Goal: Task Accomplishment & Management: Complete application form

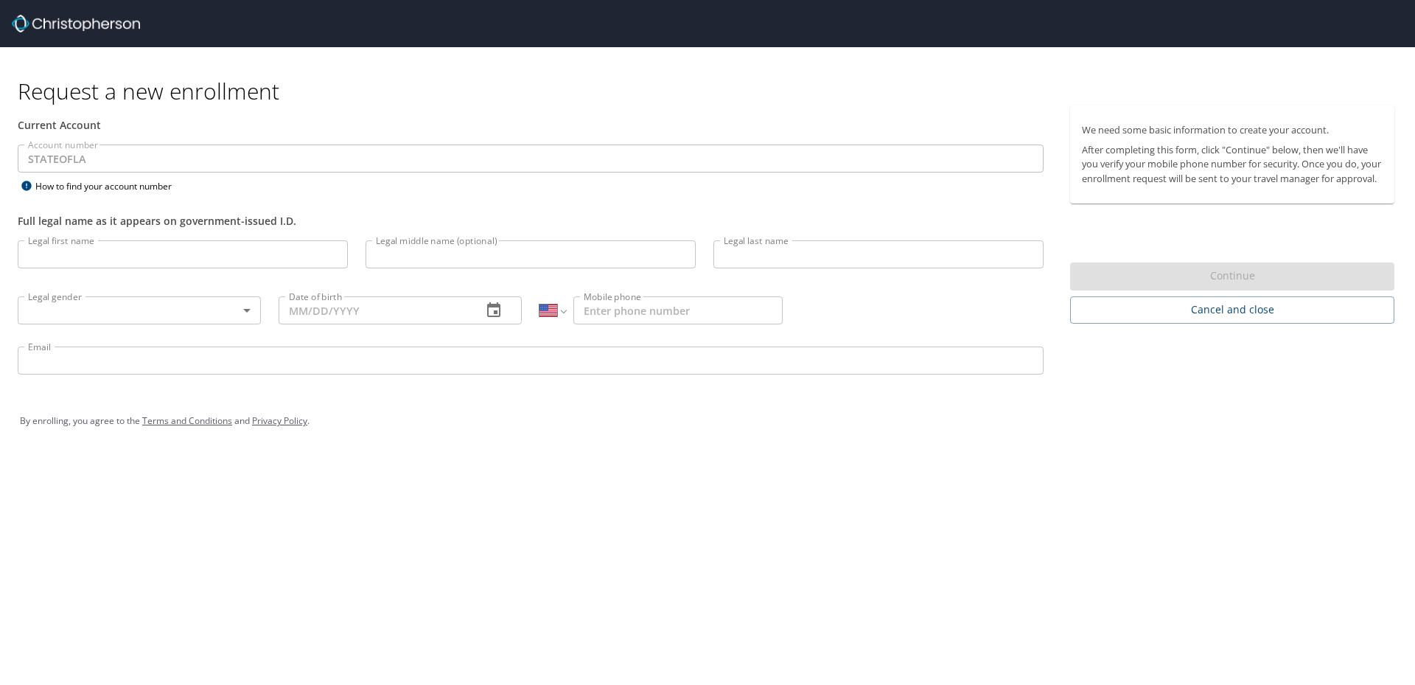
select select "US"
click at [227, 259] on input "Legal first name" at bounding box center [183, 254] width 330 height 28
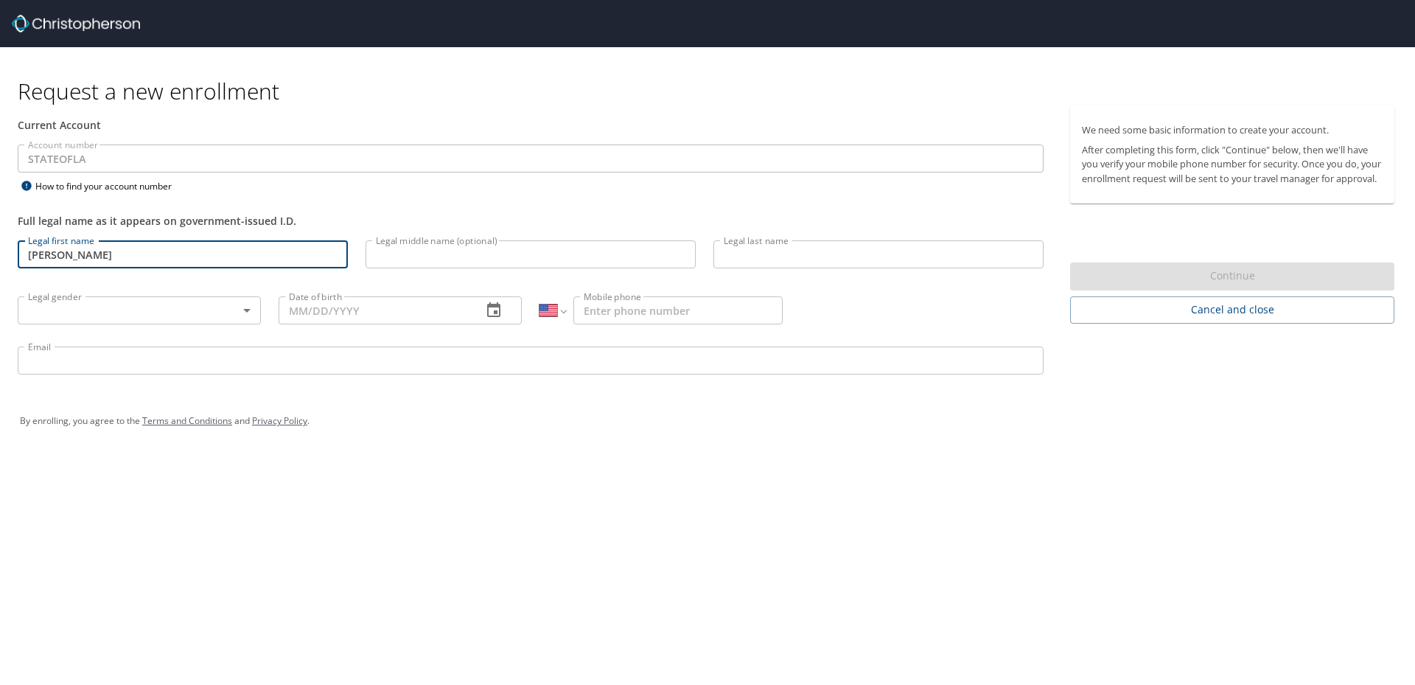
drag, startPoint x: 136, startPoint y: 255, endPoint x: 51, endPoint y: 257, distance: 85.5
click at [51, 257] on input "[PERSON_NAME]" at bounding box center [183, 254] width 330 height 28
type input "[PERSON_NAME]"
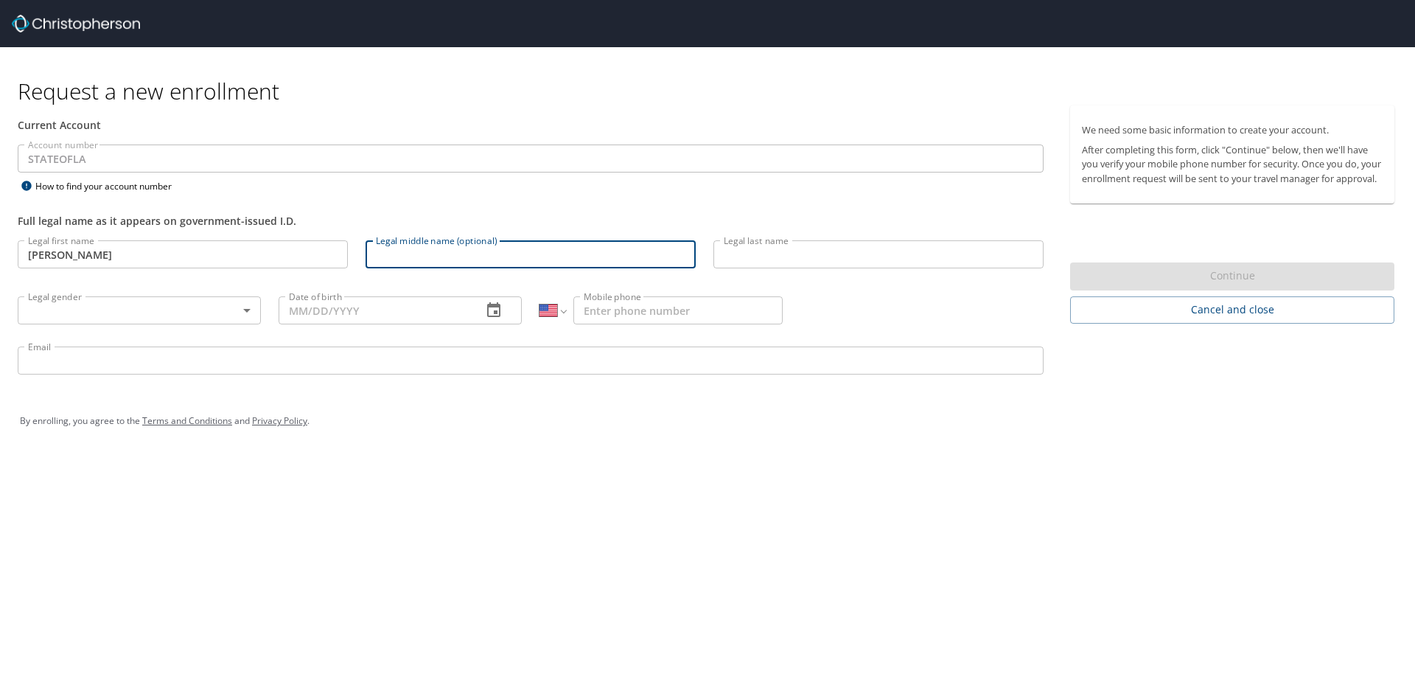
click at [413, 261] on input "Legal middle name (optional)" at bounding box center [531, 254] width 330 height 28
type input "[PERSON_NAME]"
click at [730, 255] on input "Legal last name" at bounding box center [878, 254] width 330 height 28
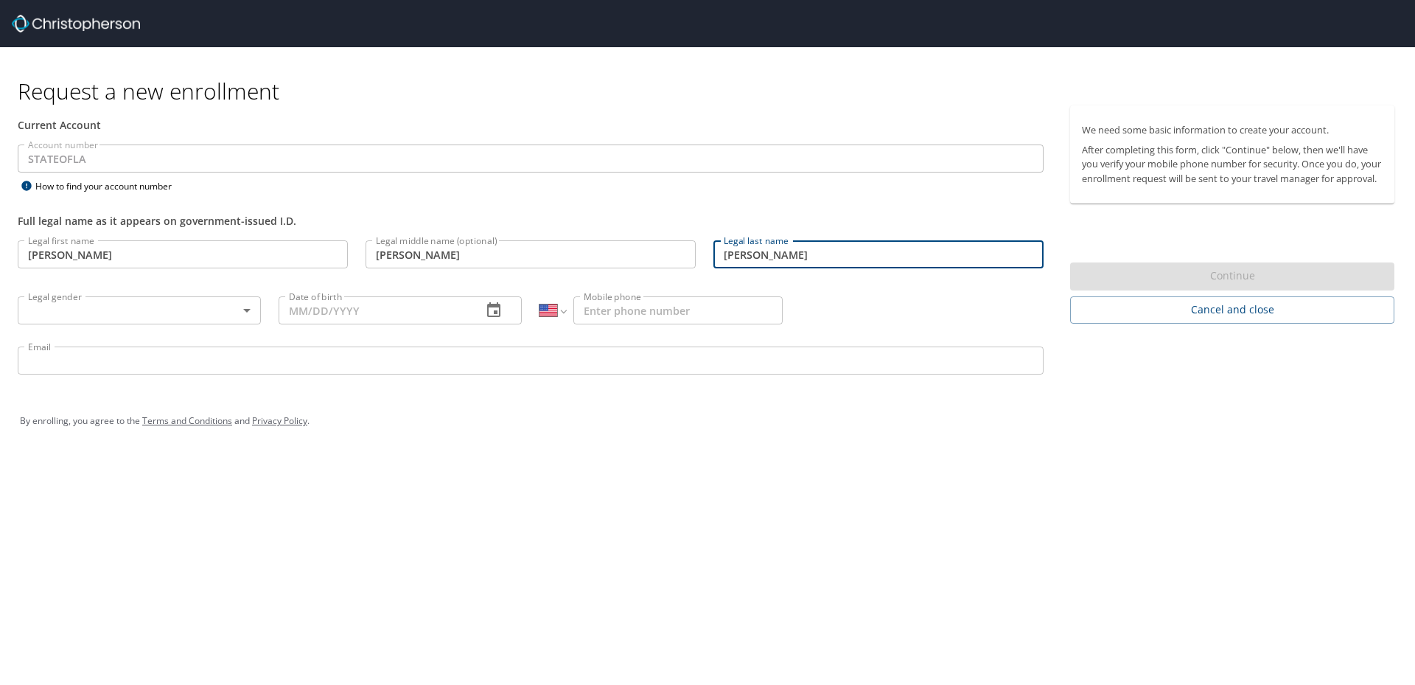
type input "[PERSON_NAME]"
click at [212, 316] on body "Request a new enrollment Current Account Account number STATEOFLA Account numbe…" at bounding box center [707, 342] width 1415 height 685
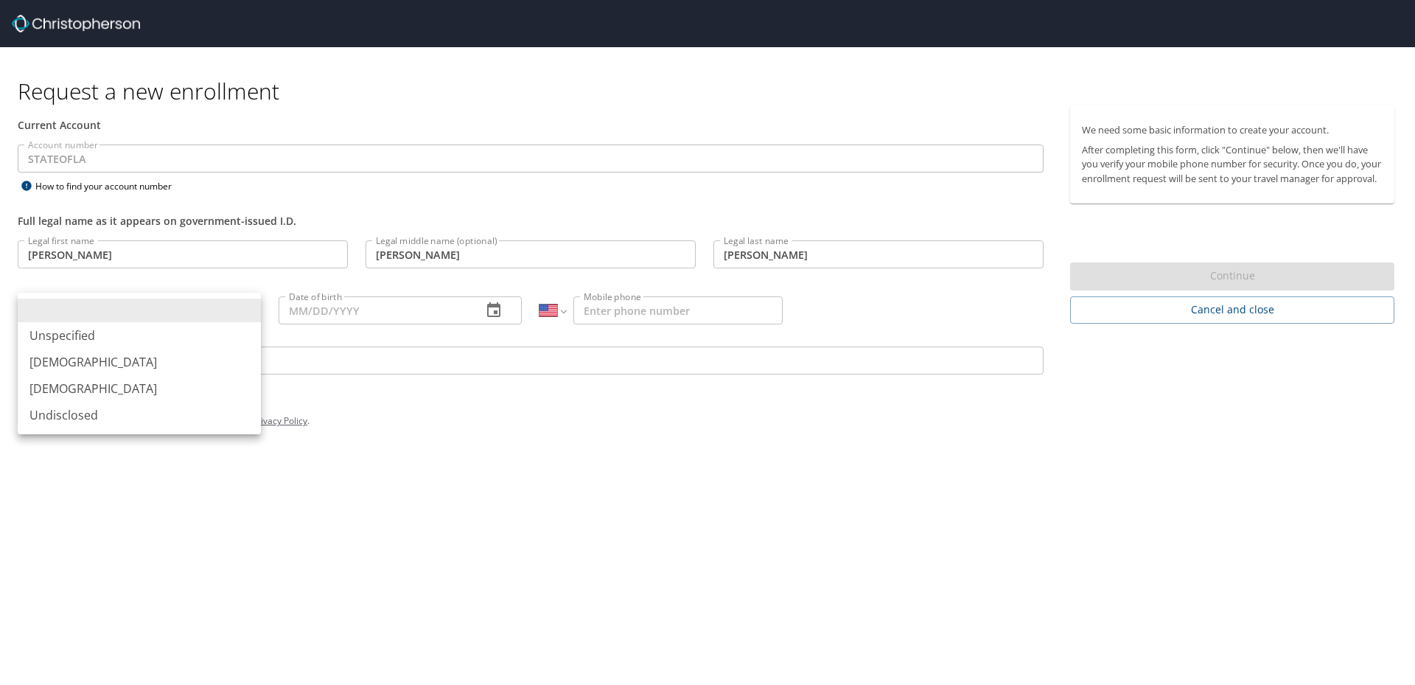
click at [164, 377] on li "[DEMOGRAPHIC_DATA]" at bounding box center [139, 388] width 243 height 27
type input "[DEMOGRAPHIC_DATA]"
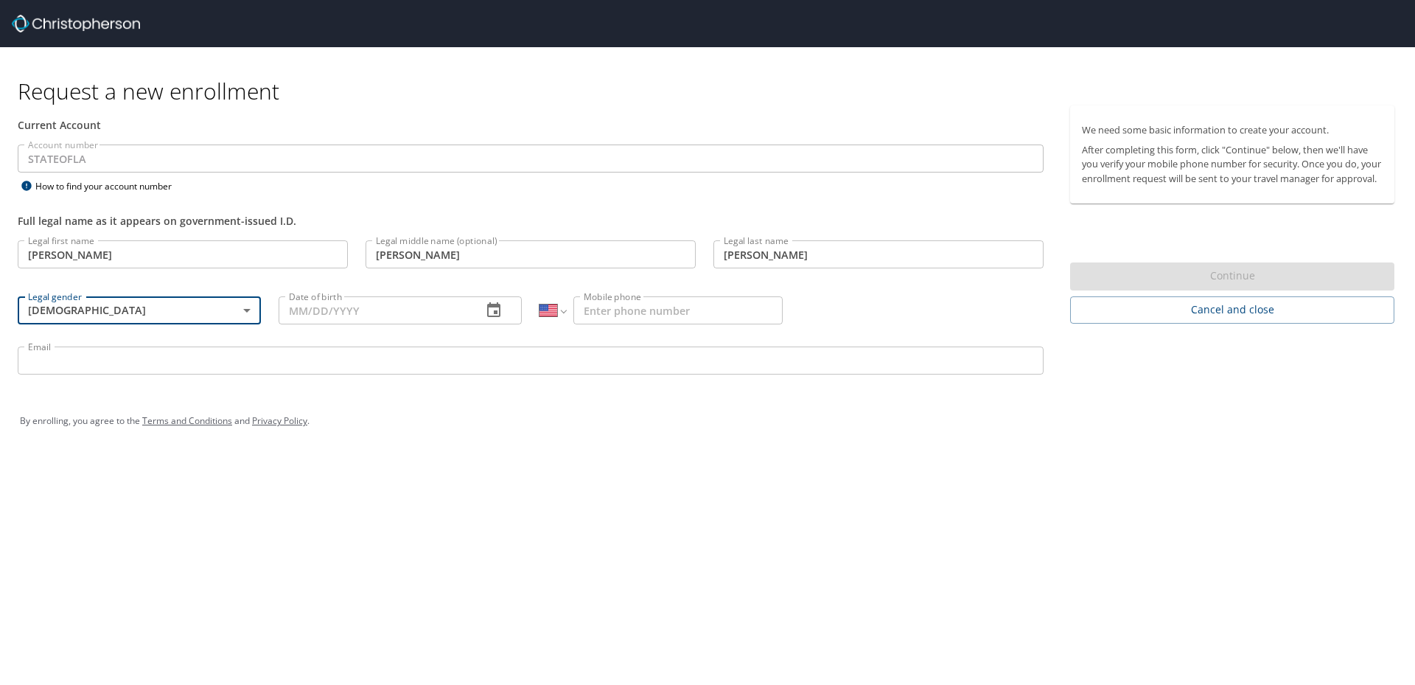
click at [338, 301] on input "Date of birth" at bounding box center [375, 310] width 192 height 28
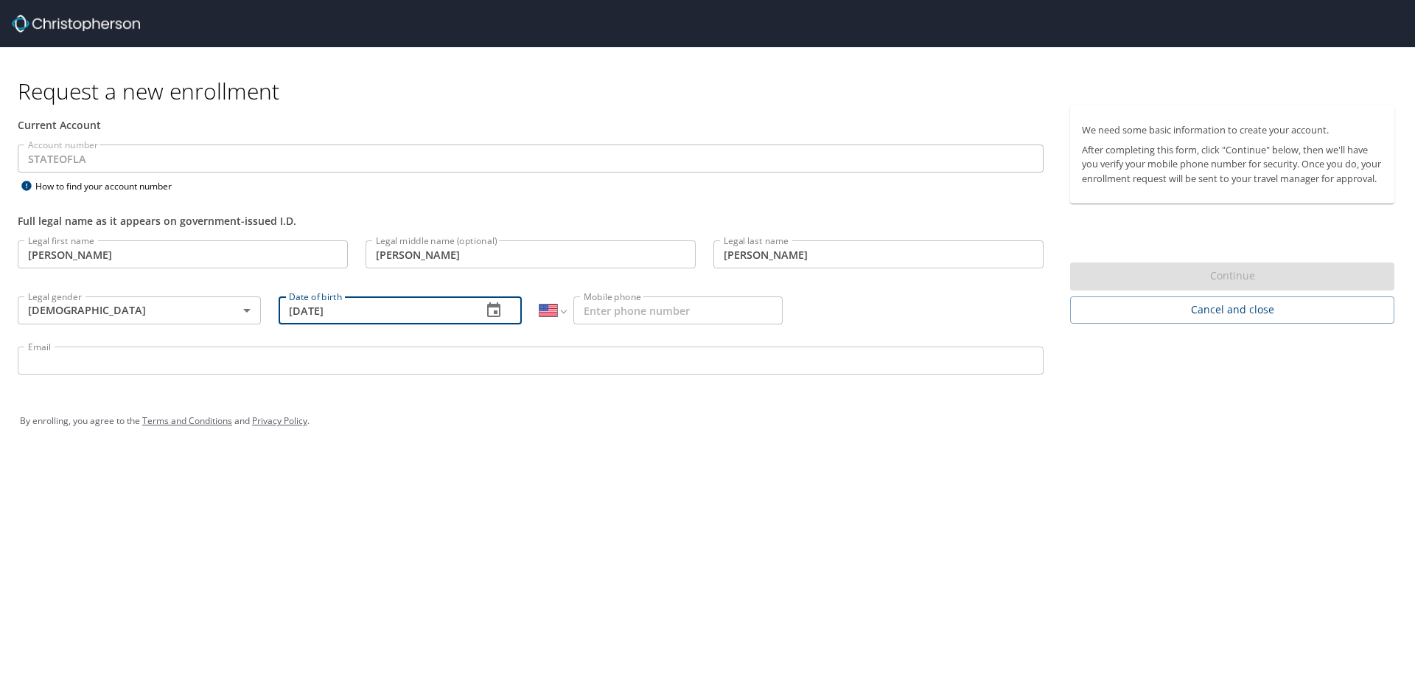
type input "[DATE]"
click at [656, 307] on input "Mobile phone" at bounding box center [677, 310] width 209 height 28
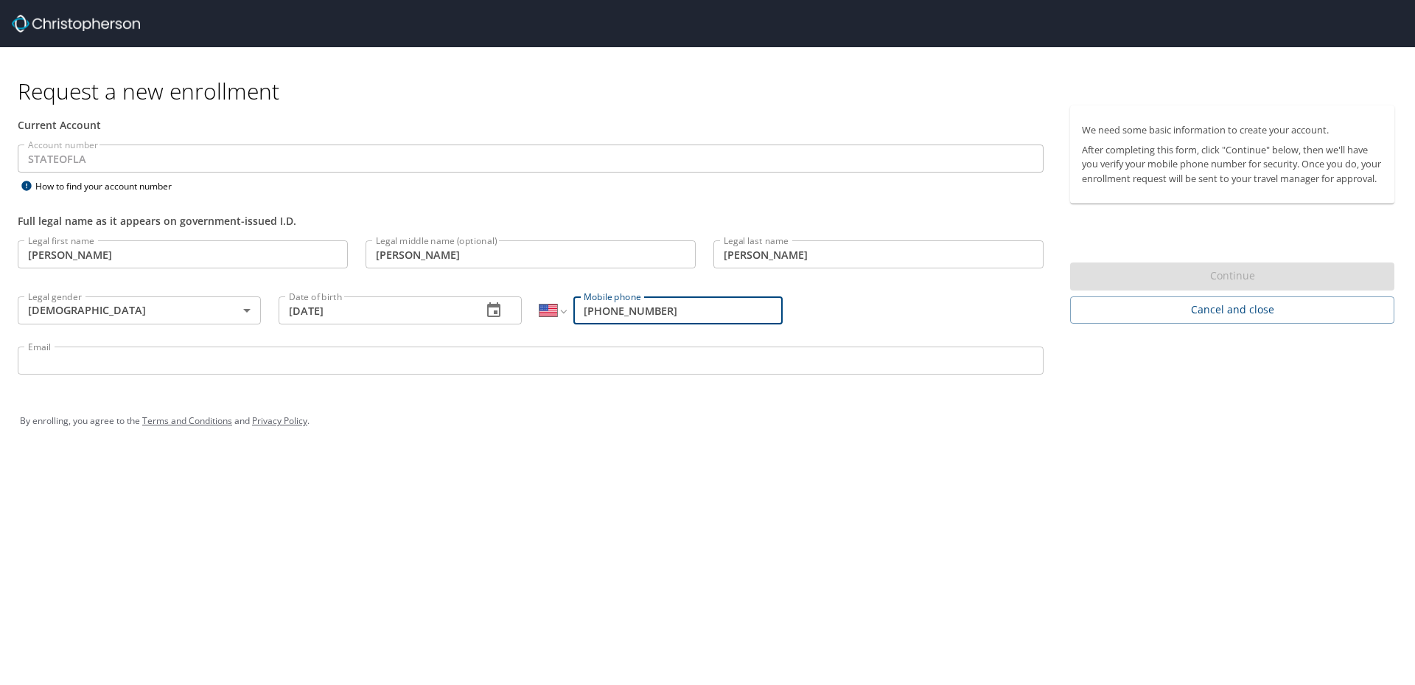
type input "[PHONE_NUMBER]"
click at [617, 363] on input "Email" at bounding box center [531, 360] width 1026 height 28
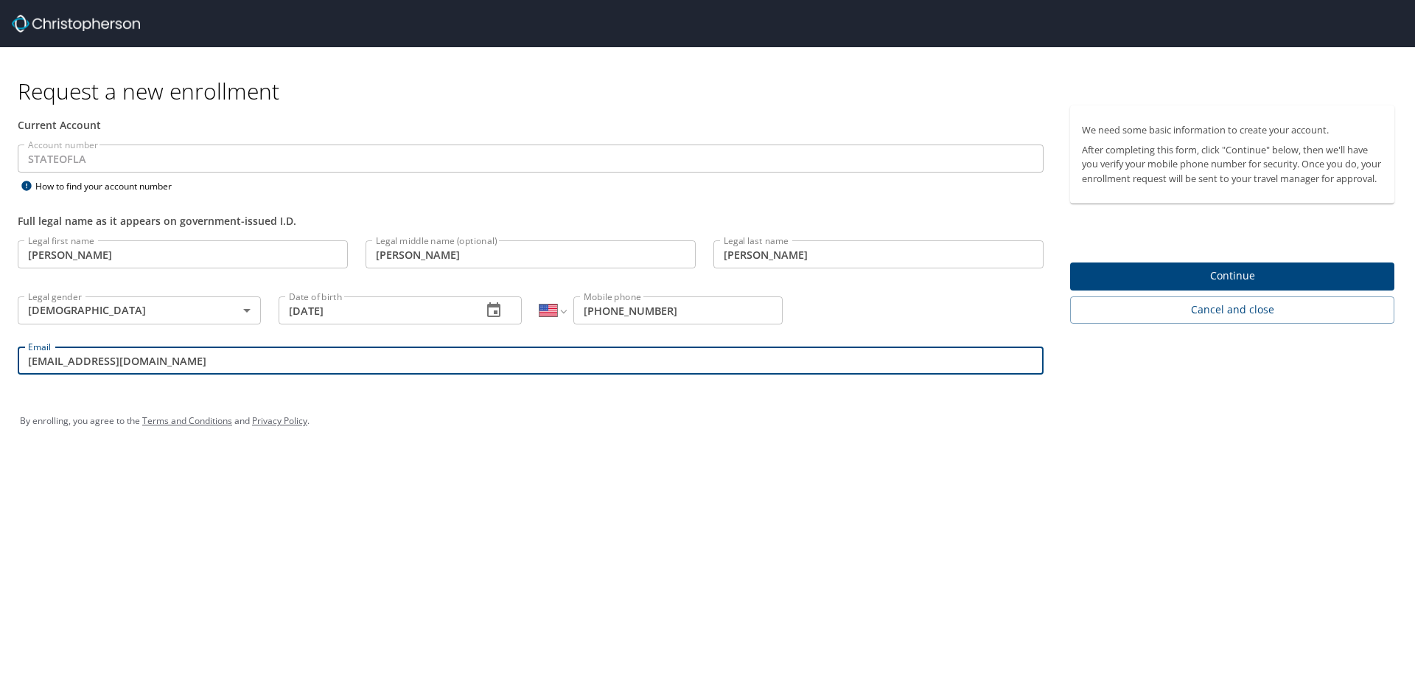
type input "[EMAIL_ADDRESS][DOMAIN_NAME]"
click at [1229, 283] on span "Continue" at bounding box center [1232, 276] width 301 height 18
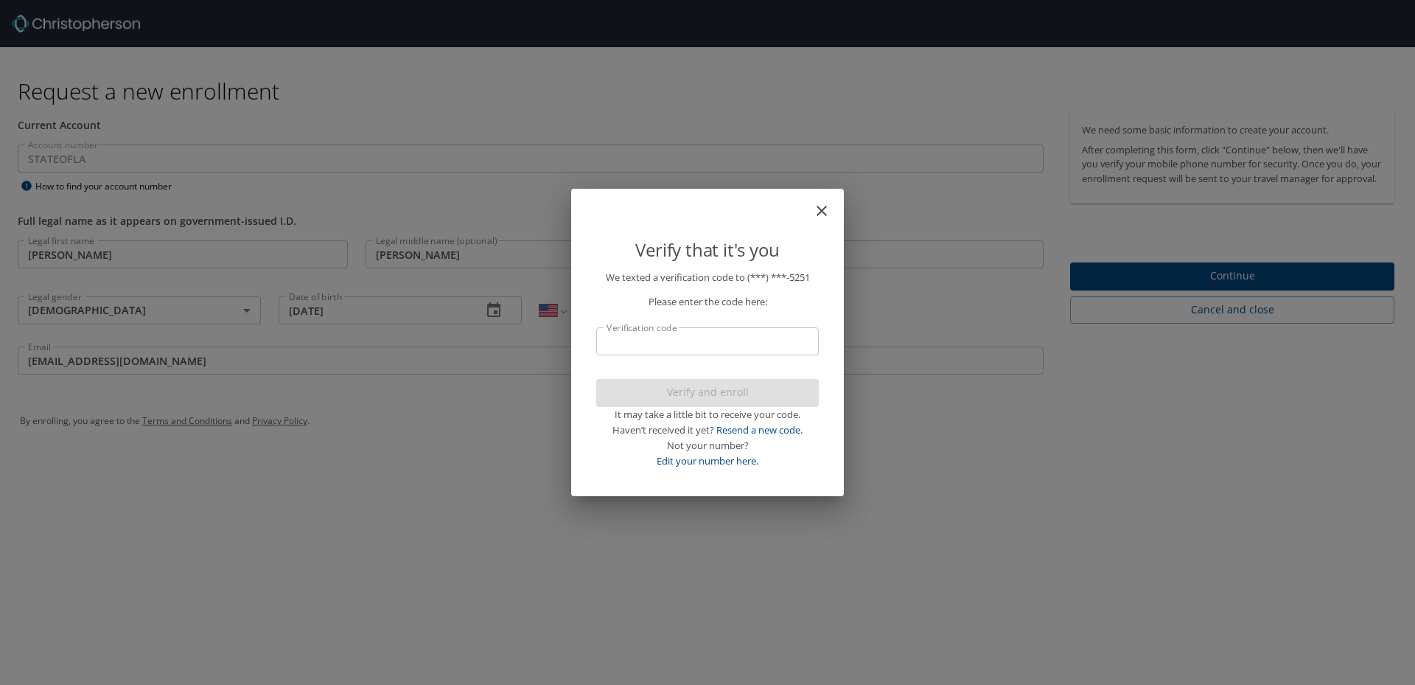
click at [702, 338] on input "Verification code" at bounding box center [707, 341] width 223 height 28
type input "194011"
